Goal: Task Accomplishment & Management: Complete application form

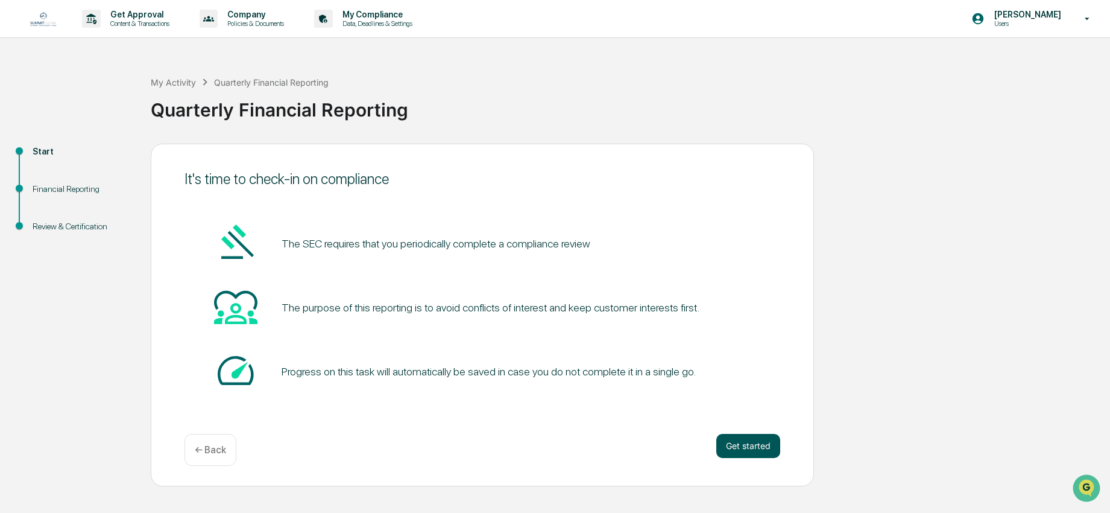
click at [744, 451] on button "Get started" at bounding box center [749, 446] width 64 height 24
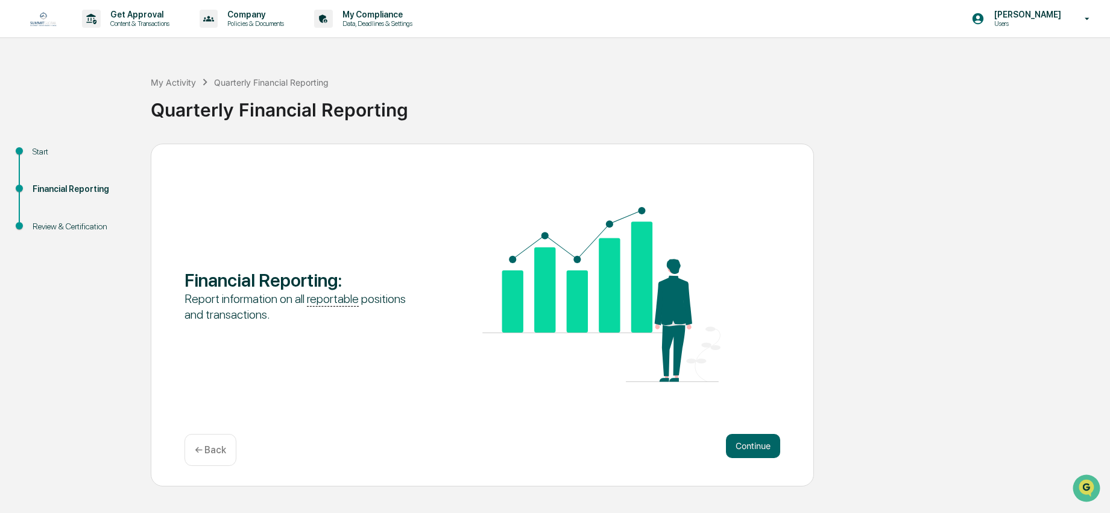
click at [744, 451] on button "Continue" at bounding box center [753, 446] width 54 height 24
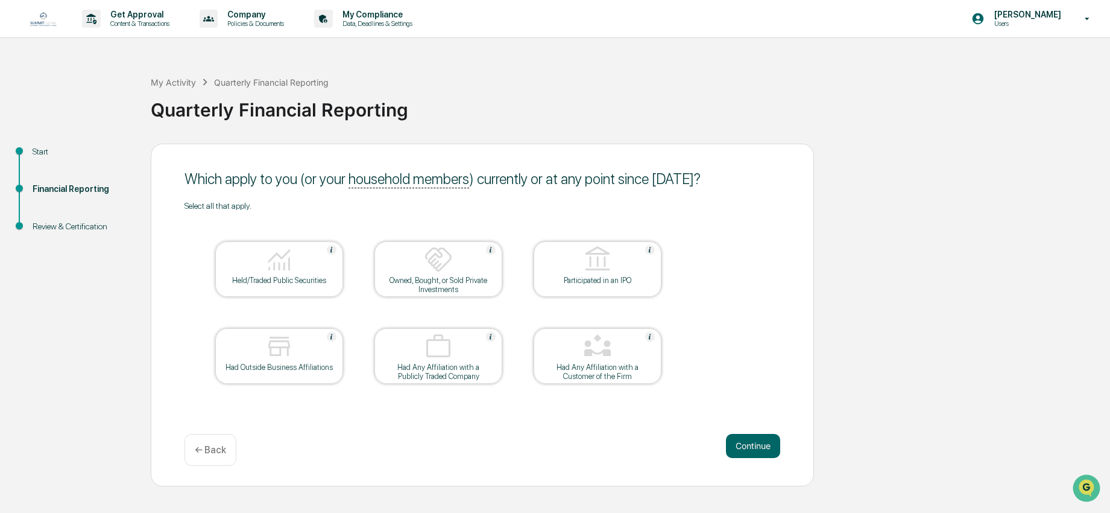
click at [331, 284] on div "Held/Traded Public Securities" at bounding box center [279, 280] width 109 height 9
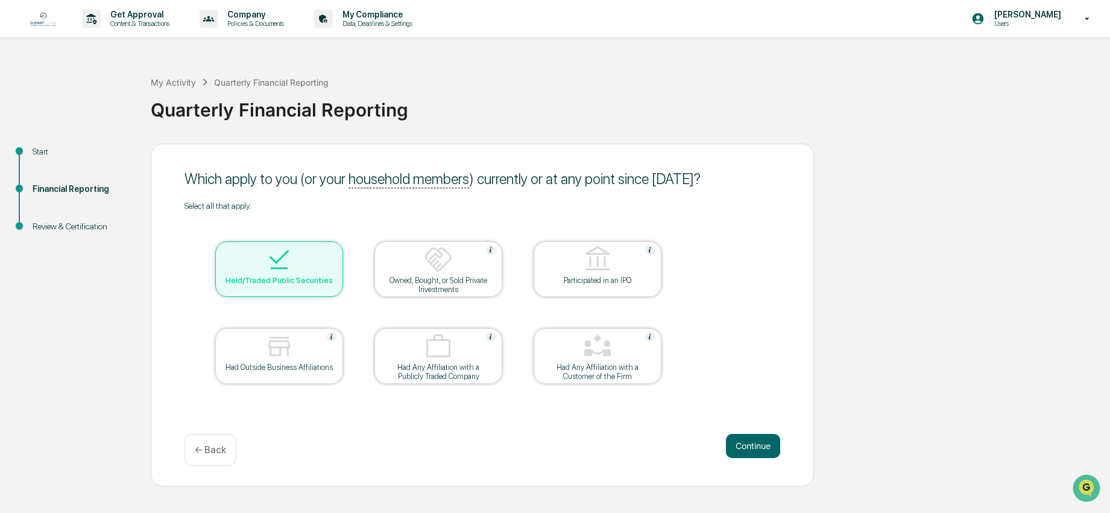
click at [428, 282] on div "Owned, Bought, or Sold Private Investments" at bounding box center [438, 285] width 109 height 18
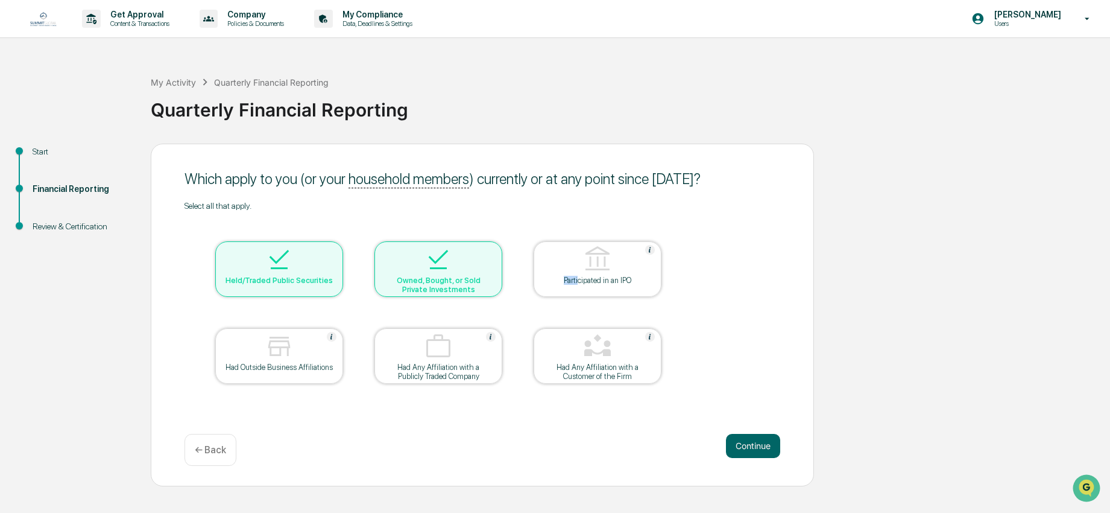
drag, startPoint x: 556, startPoint y: 282, endPoint x: 575, endPoint y: 282, distance: 19.3
click at [575, 282] on div "Participated in an IPO" at bounding box center [597, 280] width 109 height 9
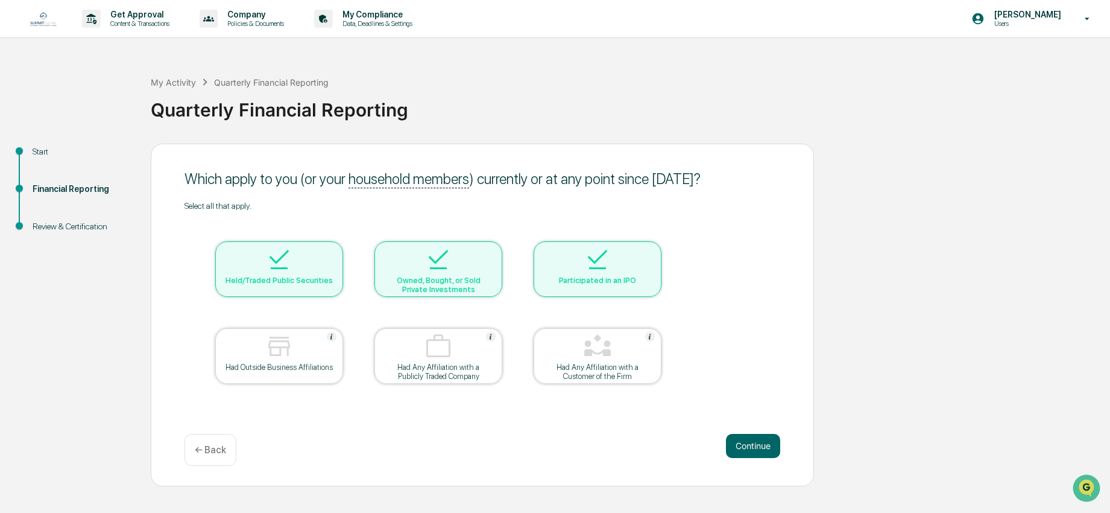
click at [304, 270] on div at bounding box center [279, 260] width 121 height 31
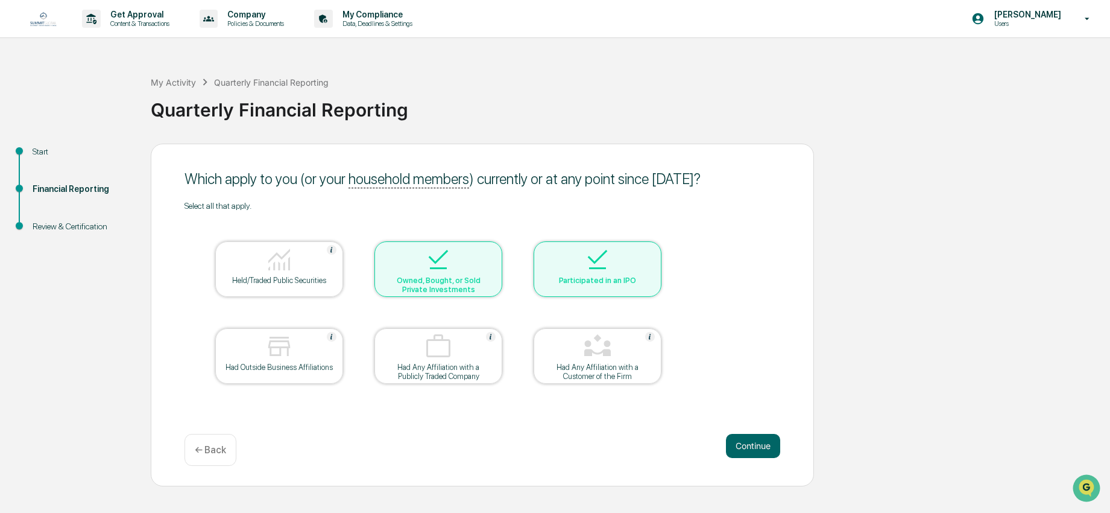
click at [463, 280] on div "Owned, Bought, or Sold Private Investments" at bounding box center [438, 285] width 109 height 18
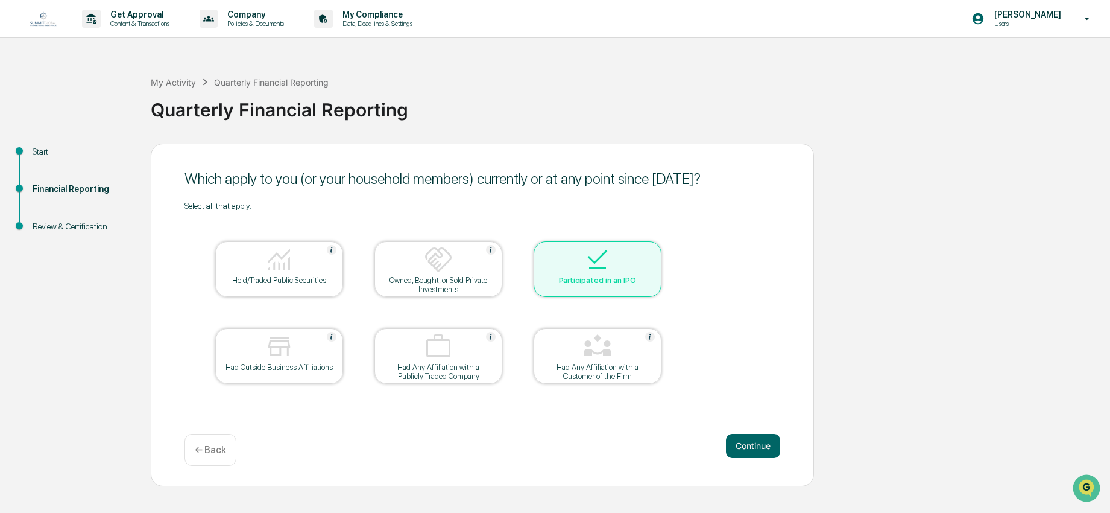
click at [569, 282] on div "Participated in an IPO" at bounding box center [597, 280] width 109 height 9
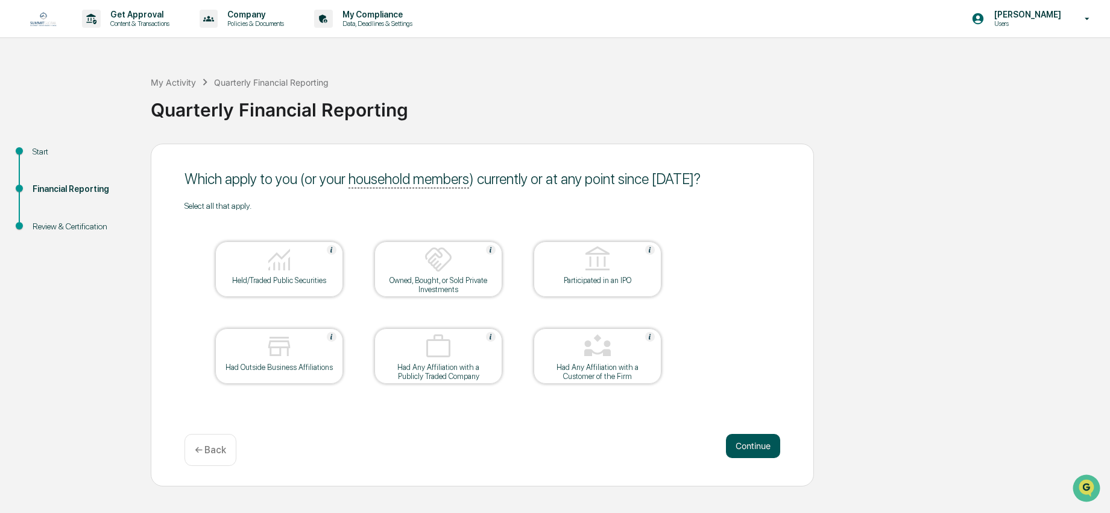
click at [758, 442] on button "Continue" at bounding box center [753, 446] width 54 height 24
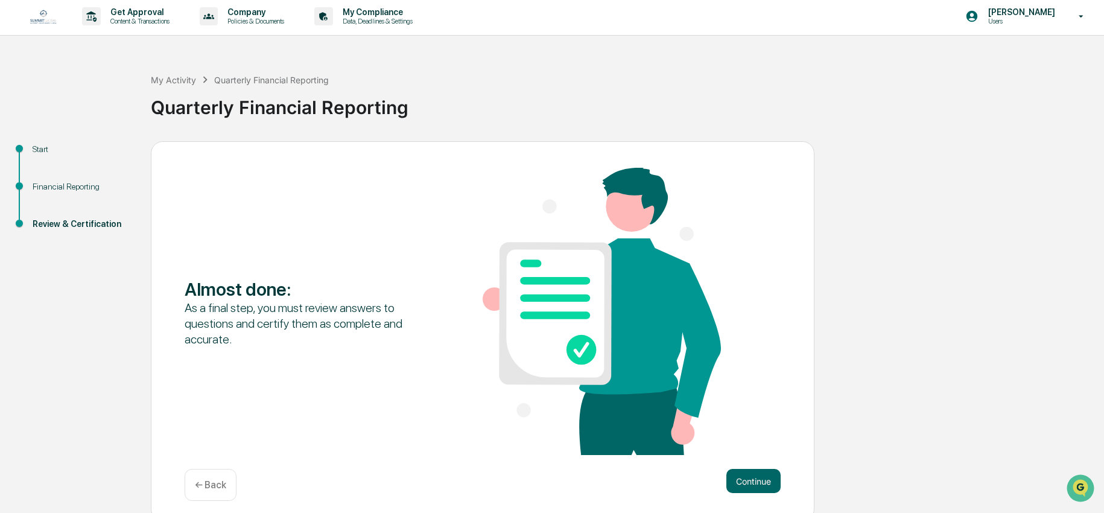
scroll to position [5, 0]
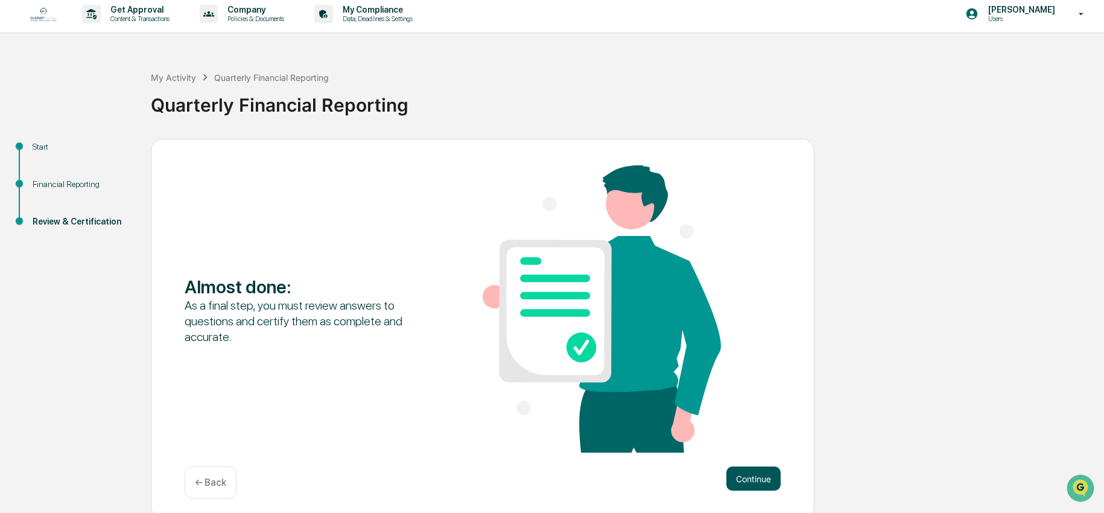
click at [766, 481] on button "Continue" at bounding box center [753, 478] width 54 height 24
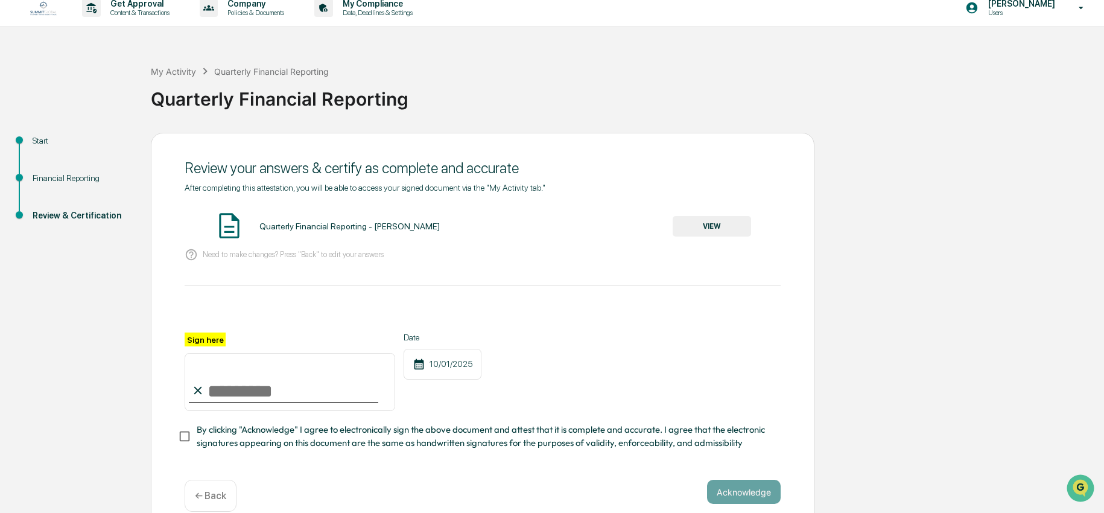
scroll to position [11, 0]
click at [294, 397] on input "Sign here" at bounding box center [290, 381] width 211 height 58
type input "**********"
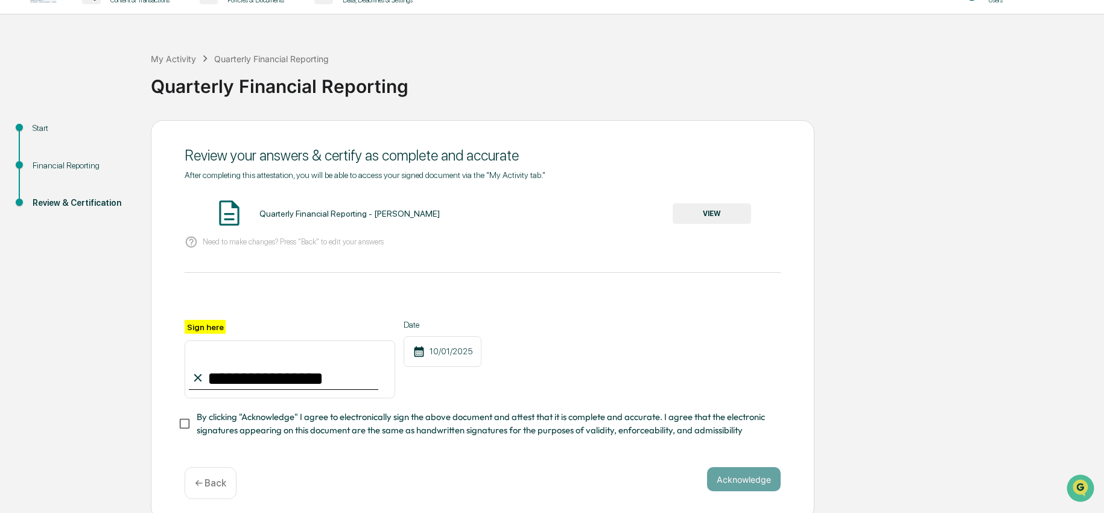
scroll to position [29, 0]
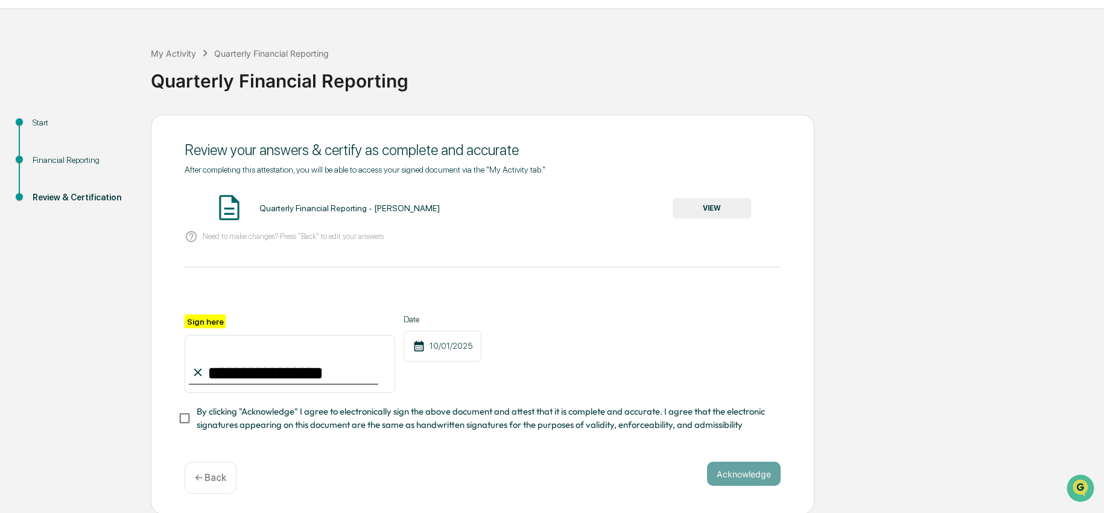
click at [775, 451] on div "**********" at bounding box center [482, 315] width 663 height 400
click at [733, 475] on button "Acknowledge" at bounding box center [744, 473] width 74 height 24
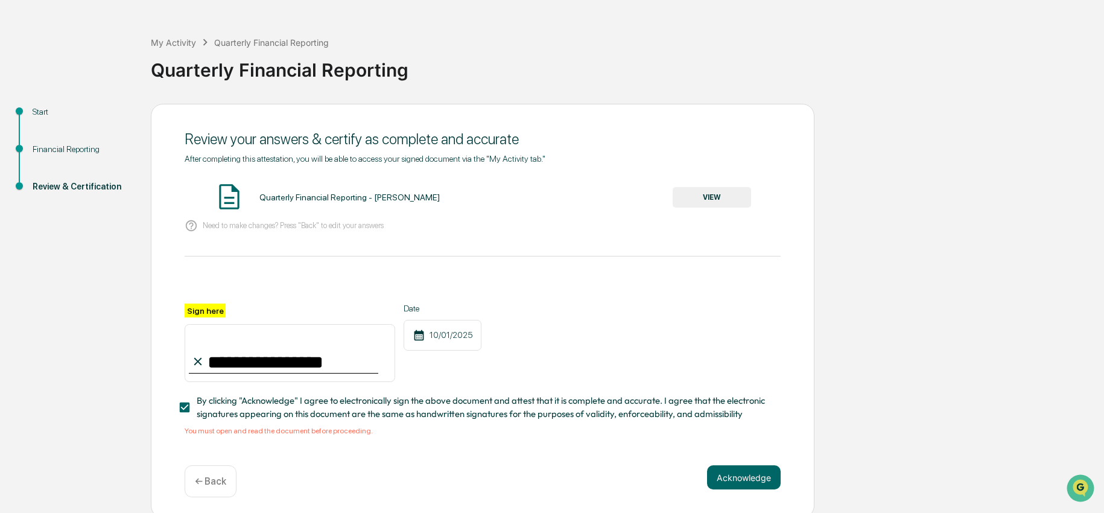
scroll to position [44, 0]
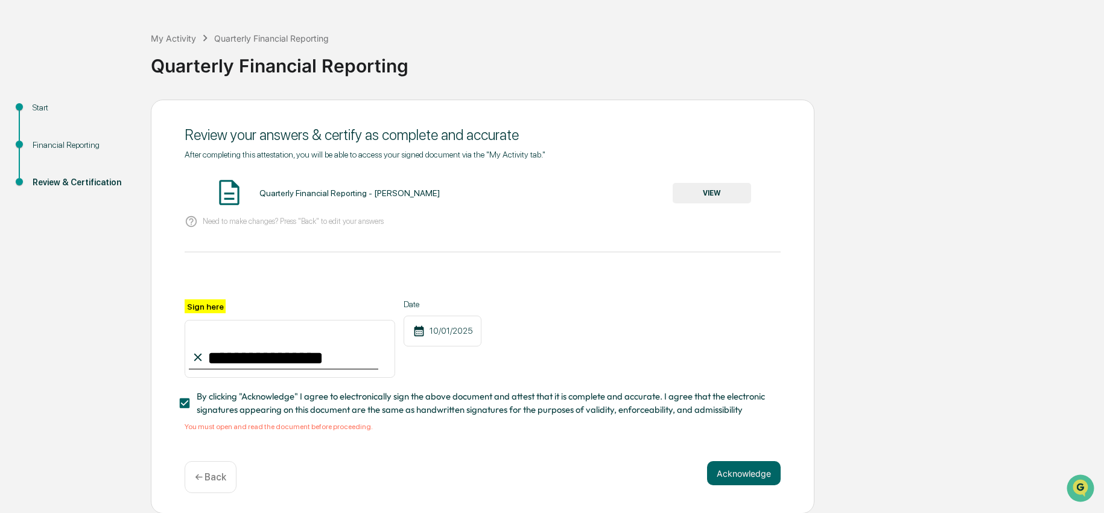
click at [717, 192] on button "VIEW" at bounding box center [712, 193] width 78 height 21
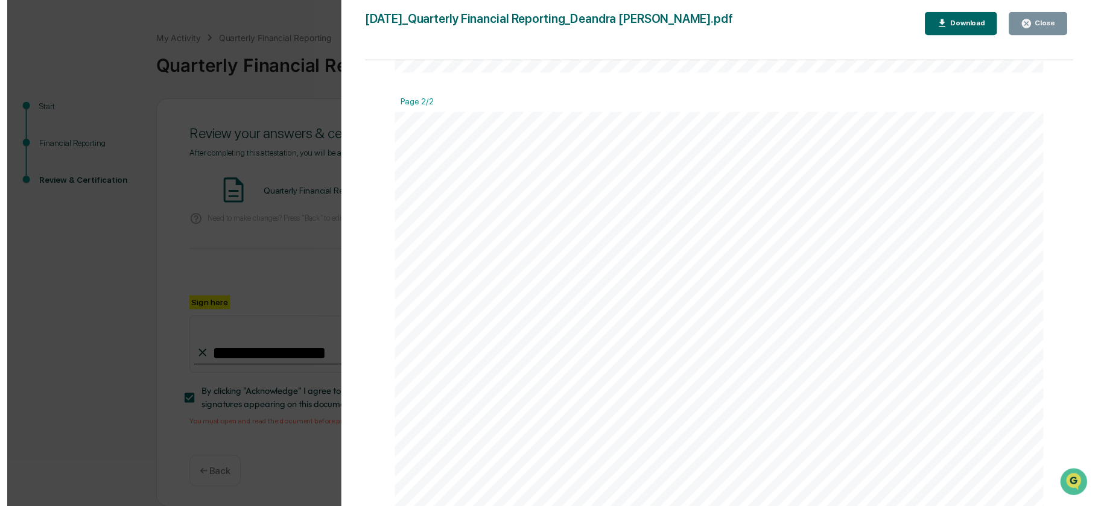
scroll to position [130, 0]
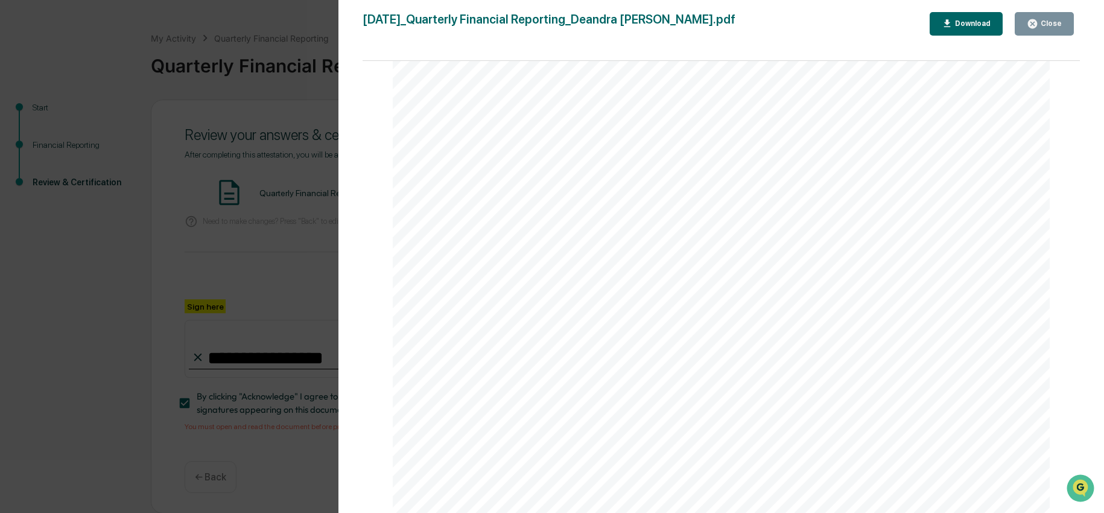
click at [1050, 22] on div "Close" at bounding box center [1050, 23] width 24 height 8
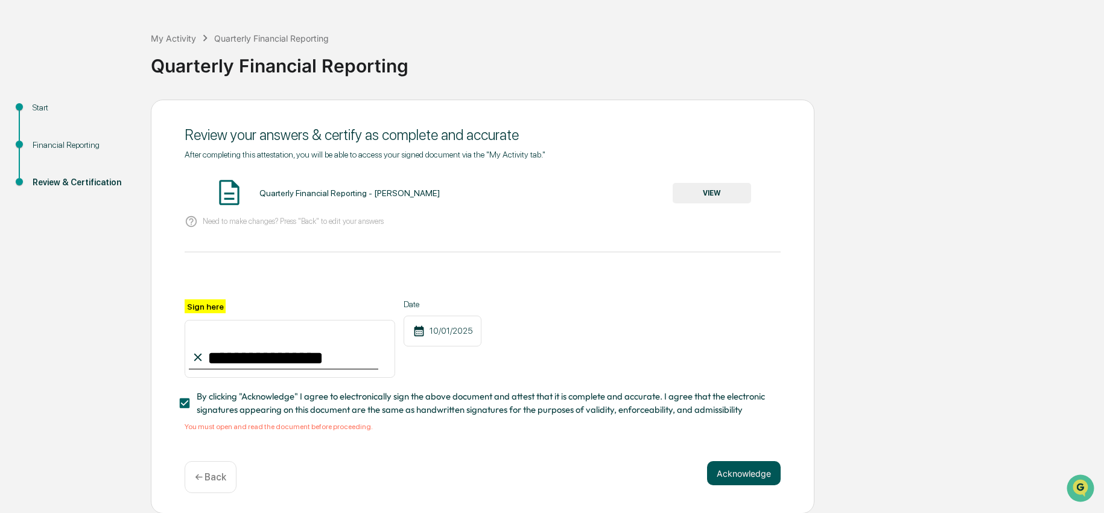
click at [767, 470] on button "Acknowledge" at bounding box center [744, 473] width 74 height 24
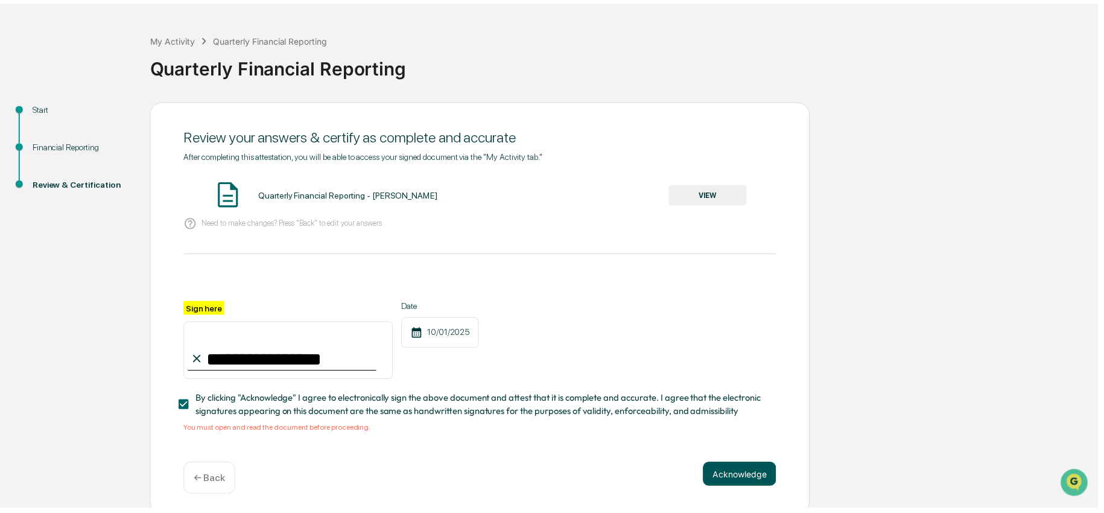
scroll to position [0, 0]
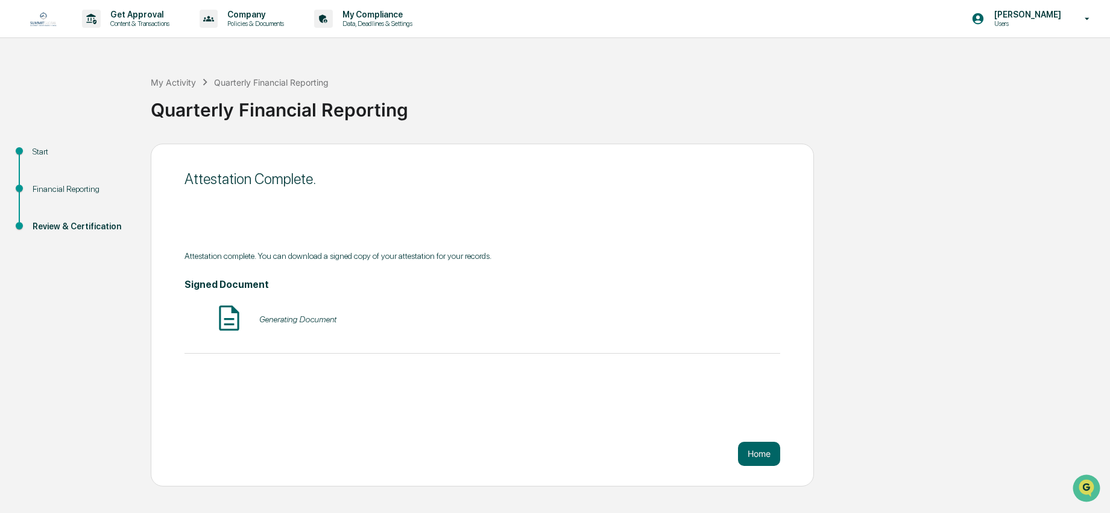
click at [575, 457] on div "Home" at bounding box center [483, 454] width 596 height 24
click at [768, 452] on button "Home" at bounding box center [759, 454] width 42 height 24
